Goal: Check status: Check status

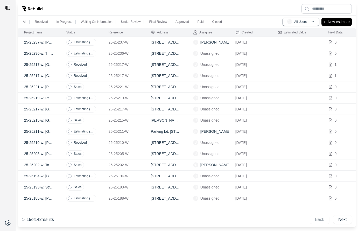
click at [63, 44] on td "Estimating (initial)" at bounding box center [81, 42] width 42 height 11
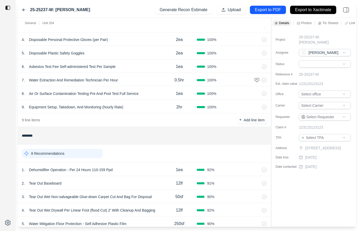
scroll to position [97, 0]
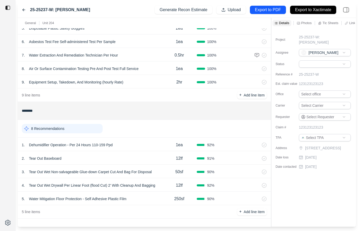
click at [128, 142] on div "1 . Dehumidifier Operation - Per 24 Hours 110-159 Ppd" at bounding box center [92, 144] width 140 height 7
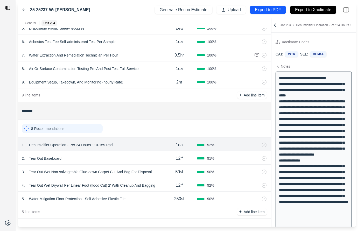
click at [275, 26] on icon at bounding box center [275, 25] width 2 height 3
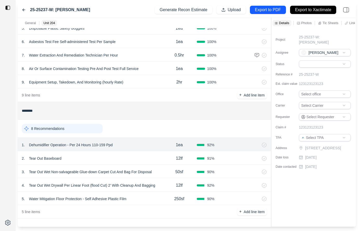
click at [26, 10] on div "25-25237-W: [PERSON_NAME]" at bounding box center [56, 10] width 68 height 6
click at [22, 10] on icon at bounding box center [24, 10] width 4 height 4
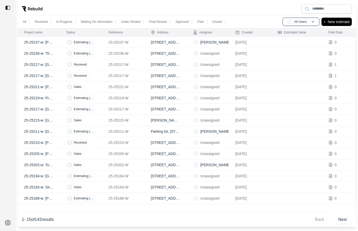
click at [139, 51] on td "25-25236-W" at bounding box center [123, 53] width 42 height 11
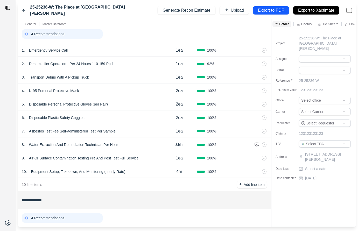
scroll to position [124, 0]
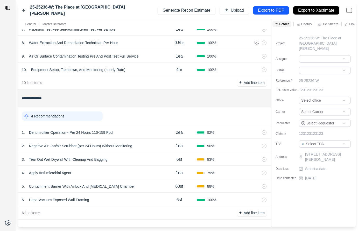
click at [147, 157] on div "3 . Tear Out Wet Drywall With Cleanup And Bagging" at bounding box center [92, 159] width 140 height 7
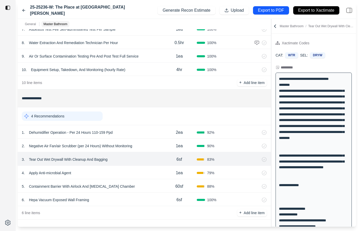
click at [172, 74] on div "**********" at bounding box center [187, 123] width 338 height 208
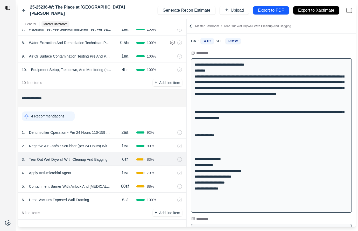
scroll to position [67, 0]
